Goal: Information Seeking & Learning: Find specific fact

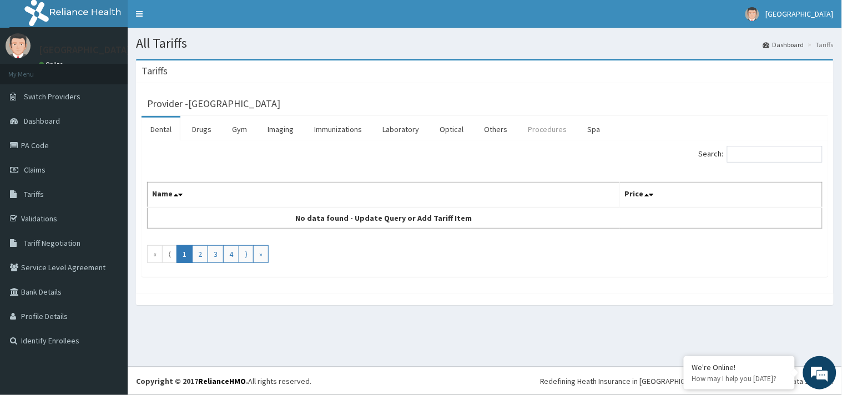
click at [538, 132] on link "Procedures" at bounding box center [547, 129] width 57 height 23
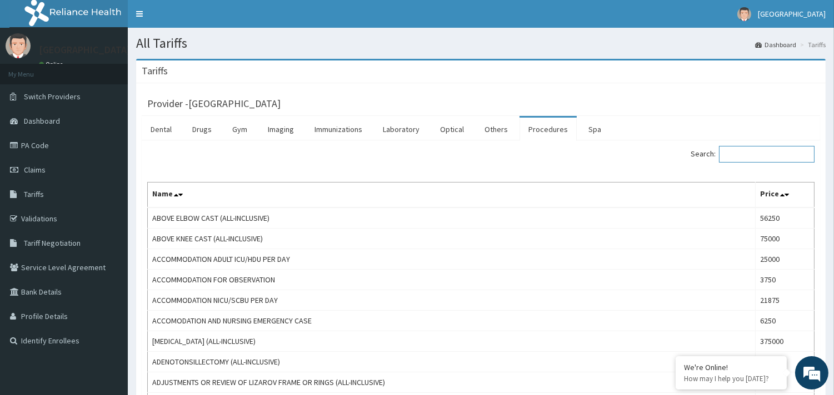
click at [774, 147] on input "Search:" at bounding box center [767, 154] width 96 height 17
click at [213, 131] on link "Drugs" at bounding box center [201, 129] width 37 height 23
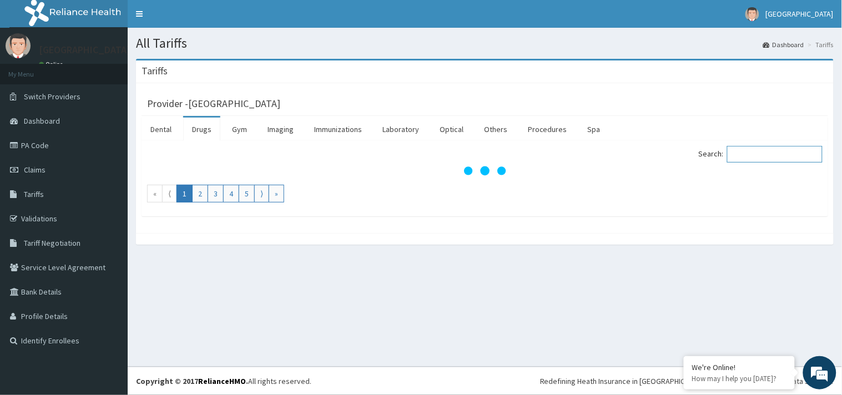
click at [775, 154] on input "Search:" at bounding box center [776, 154] width 96 height 17
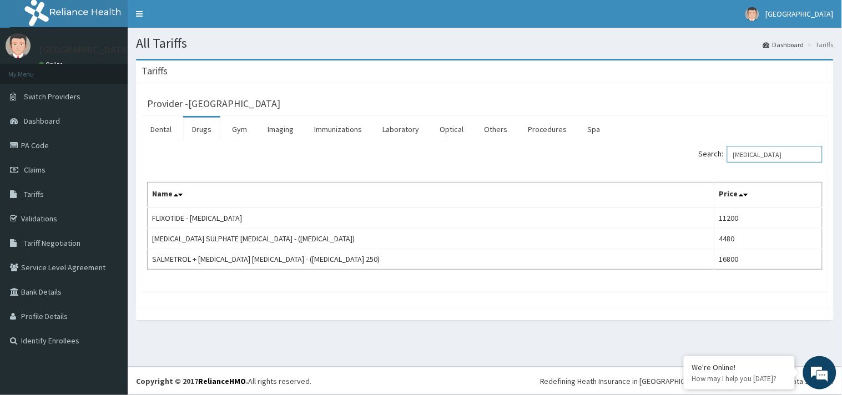
click at [775, 158] on input "[MEDICAL_DATA]" at bounding box center [776, 154] width 96 height 17
type input "i"
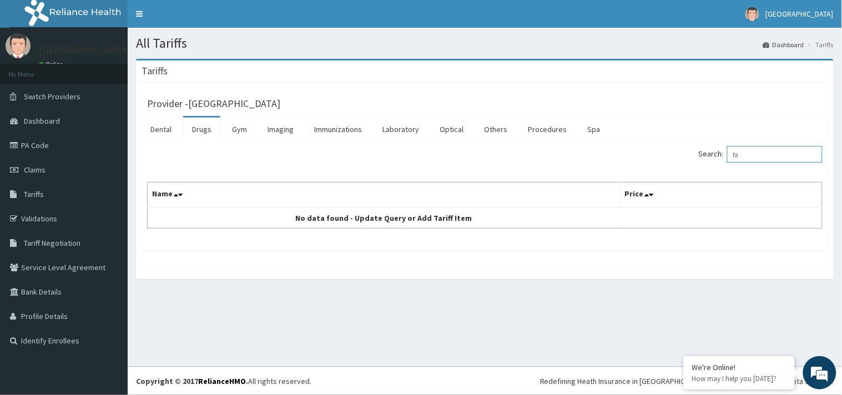
type input "f"
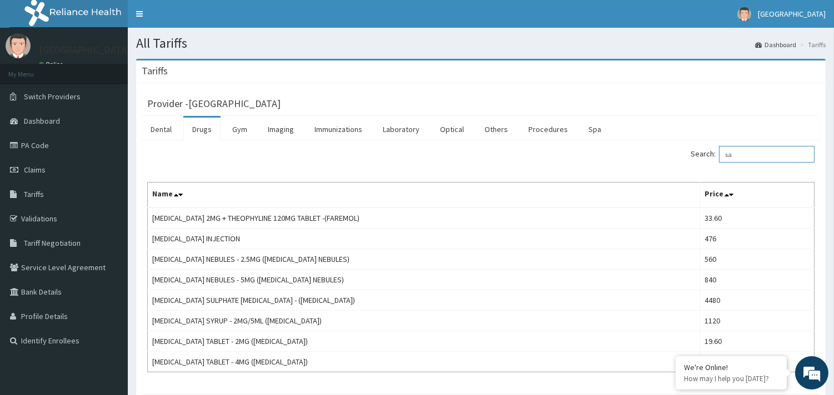
type input "s"
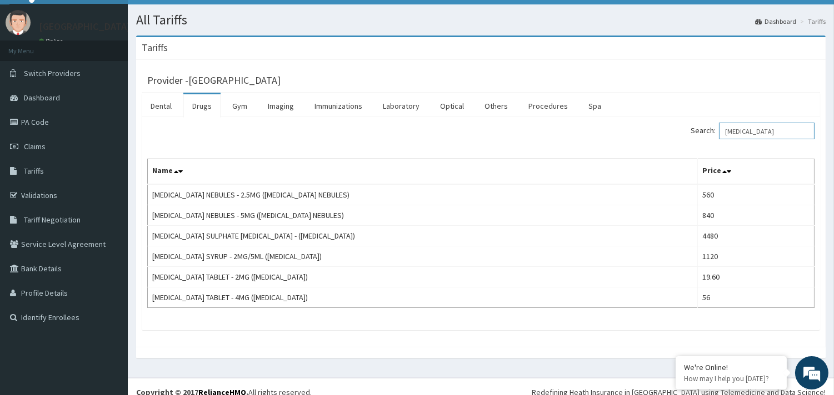
scroll to position [35, 0]
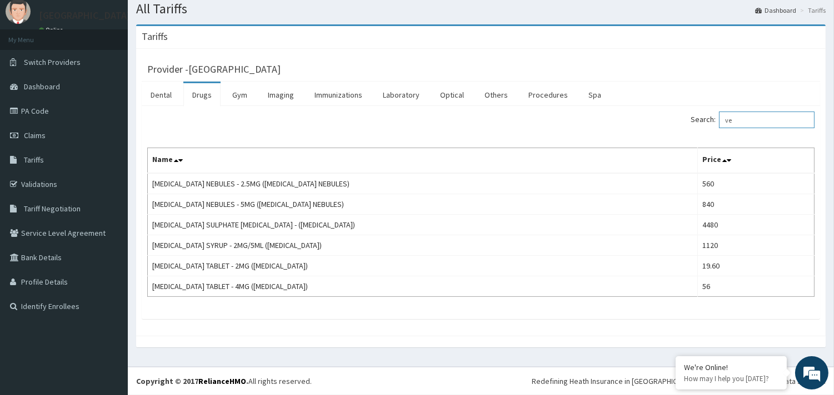
type input "v"
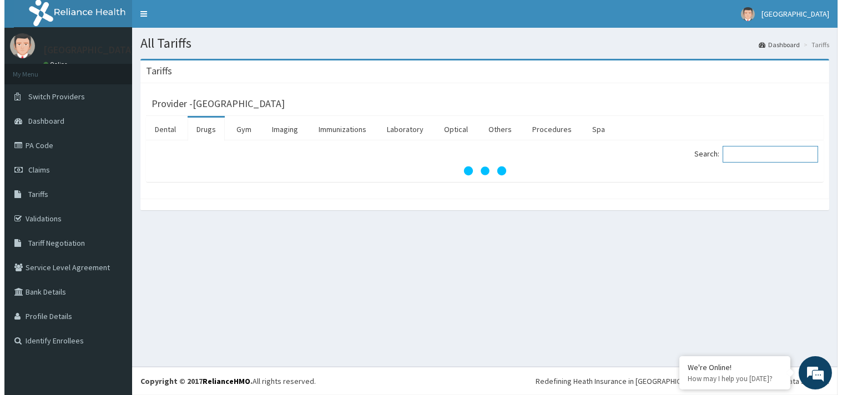
scroll to position [0, 0]
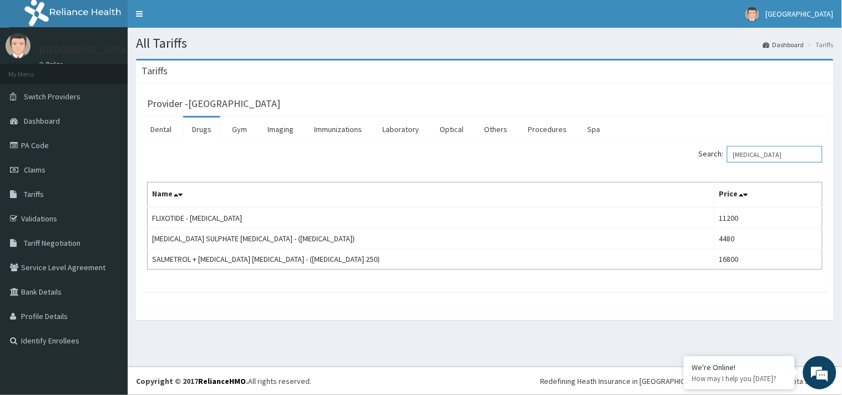
click at [796, 151] on input "[MEDICAL_DATA]" at bounding box center [776, 154] width 96 height 17
type input "i"
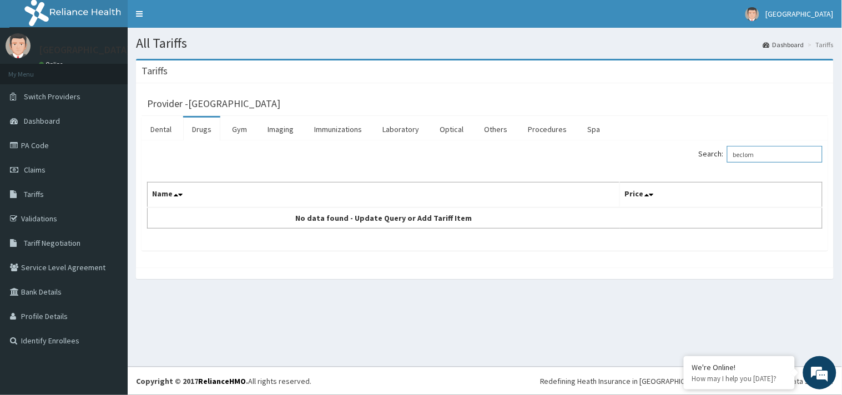
type input "beclo"
